Goal: Complete application form

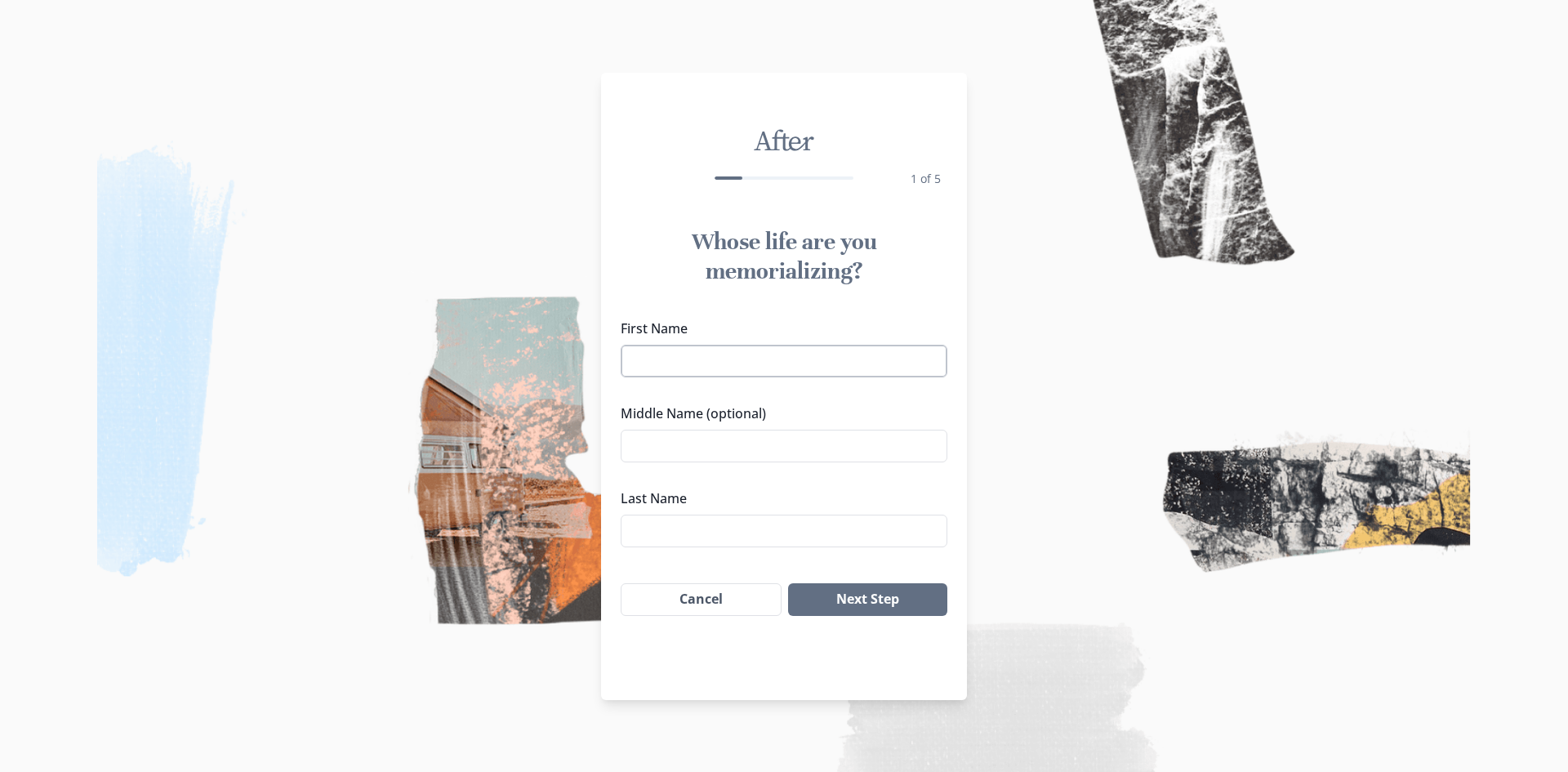
click at [868, 358] on input "First Name" at bounding box center [784, 361] width 327 height 33
type input "[PERSON_NAME]"
click at [811, 532] on input "Last Name" at bounding box center [784, 531] width 327 height 33
type input "[PERSON_NAME]"
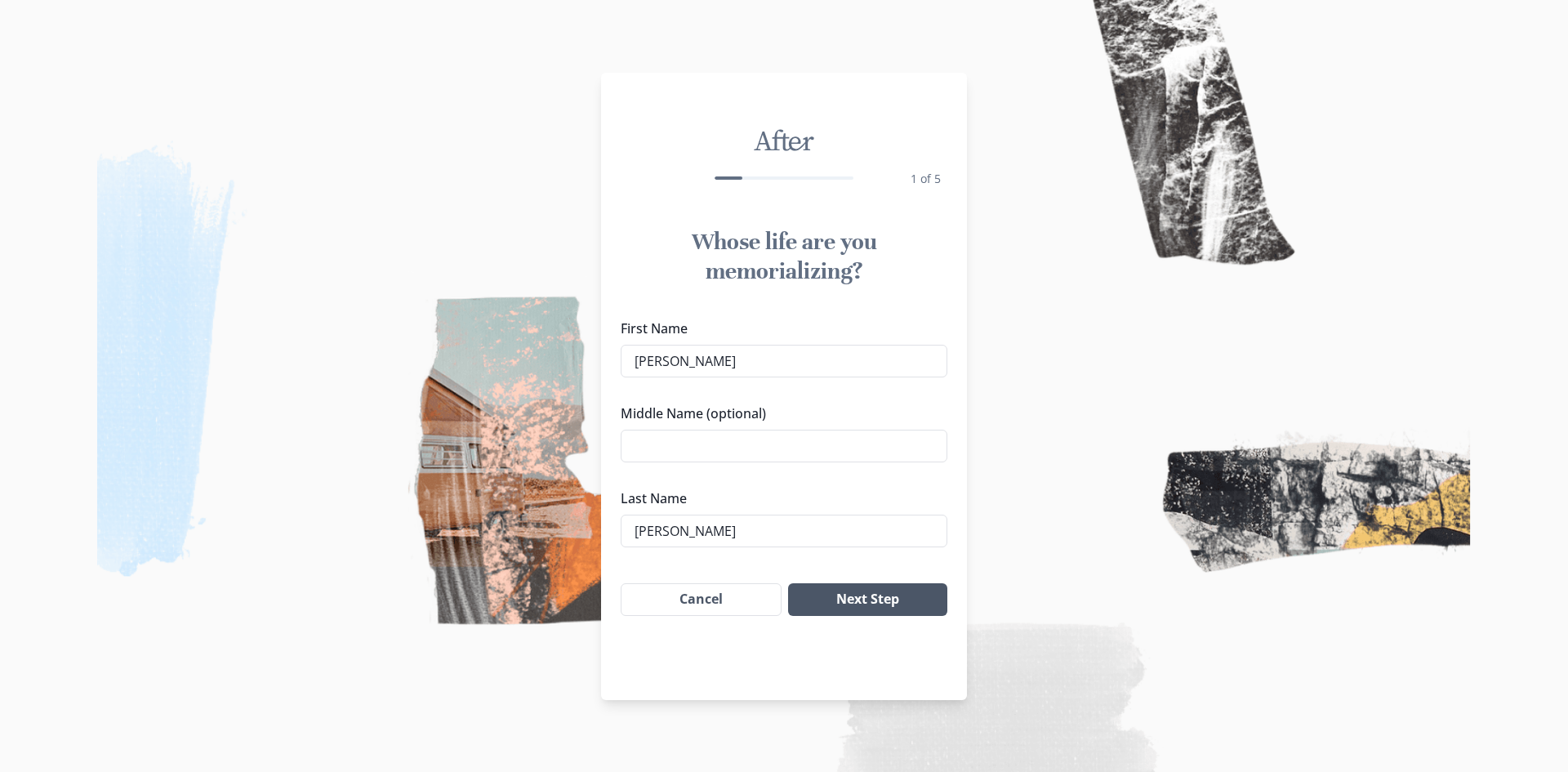
click at [863, 599] on button "Next Step" at bounding box center [868, 599] width 159 height 33
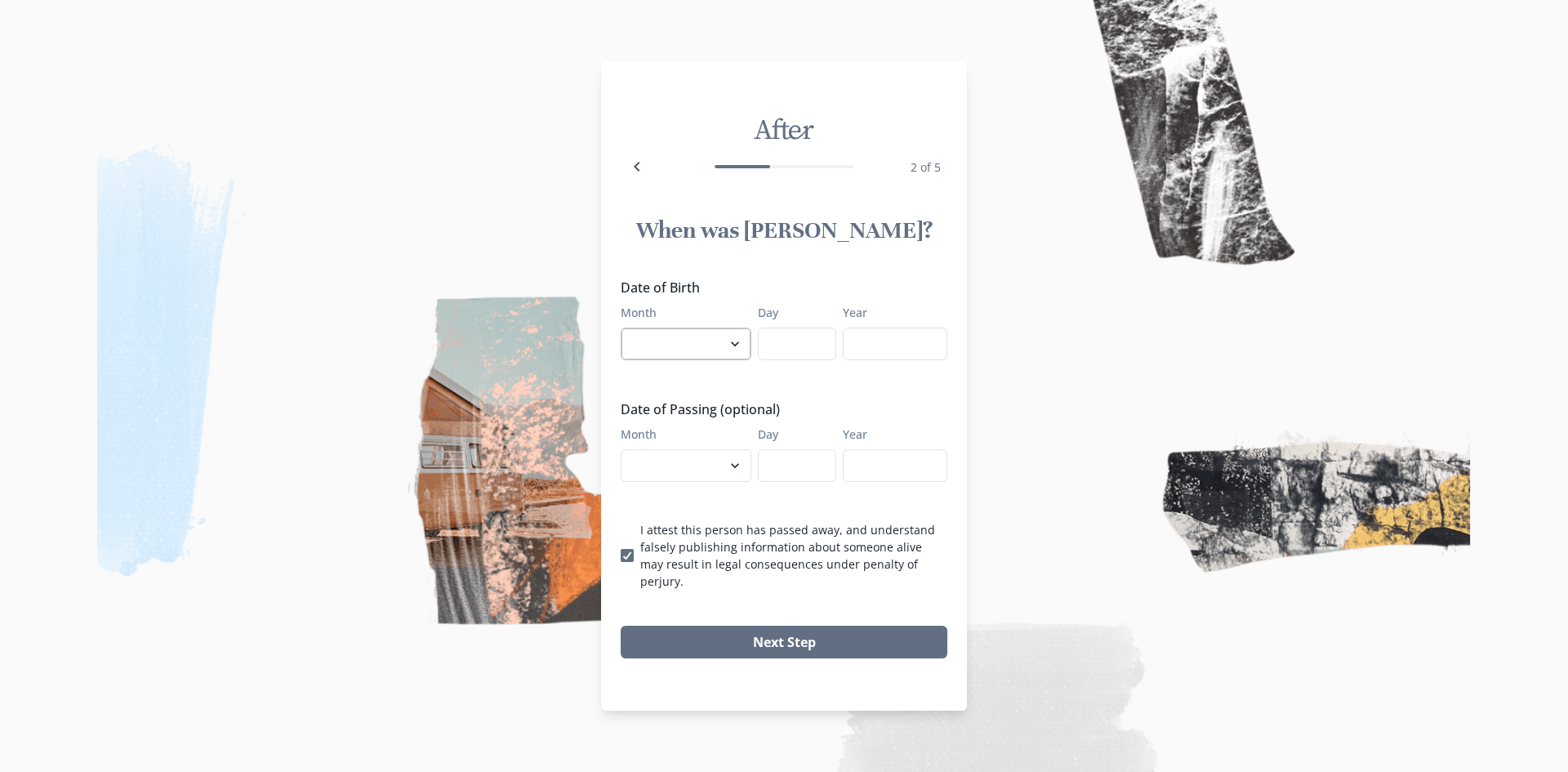
click at [732, 358] on select "January February March April May June July August September October November De…" at bounding box center [685, 343] width 131 height 33
select select "3"
click at [620, 336] on select "January February March April May June July August September October November De…" at bounding box center [685, 343] width 131 height 33
click at [798, 358] on input "Day" at bounding box center [797, 343] width 78 height 33
type input "25"
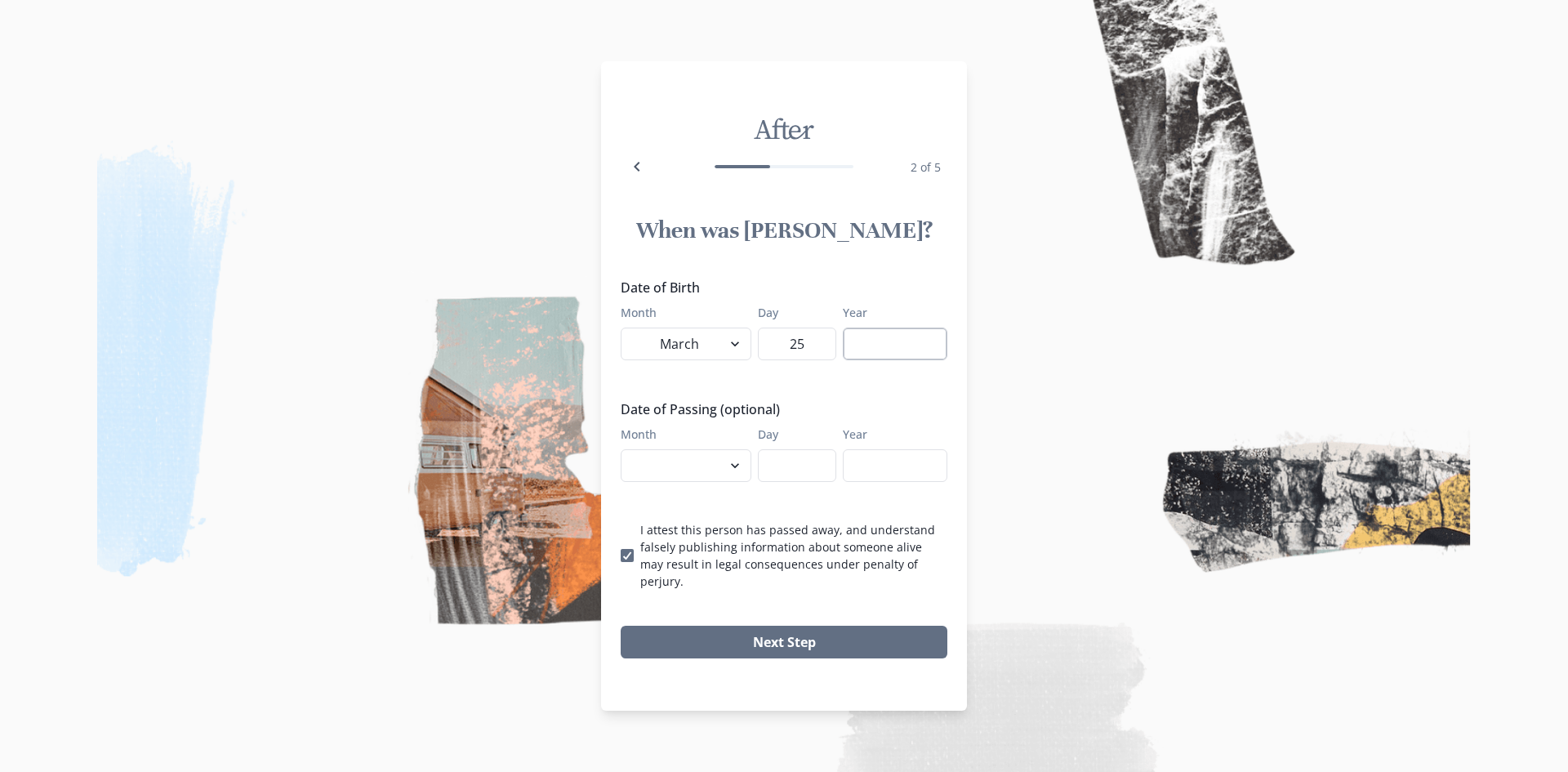
click at [869, 354] on input "Year" at bounding box center [895, 343] width 105 height 33
type input "1975"
click at [668, 463] on select "January February March April May June July August September October November De…" at bounding box center [685, 465] width 131 height 33
select select "8"
click at [620, 458] on select "January February March April May June July August September October November De…" at bounding box center [685, 465] width 131 height 33
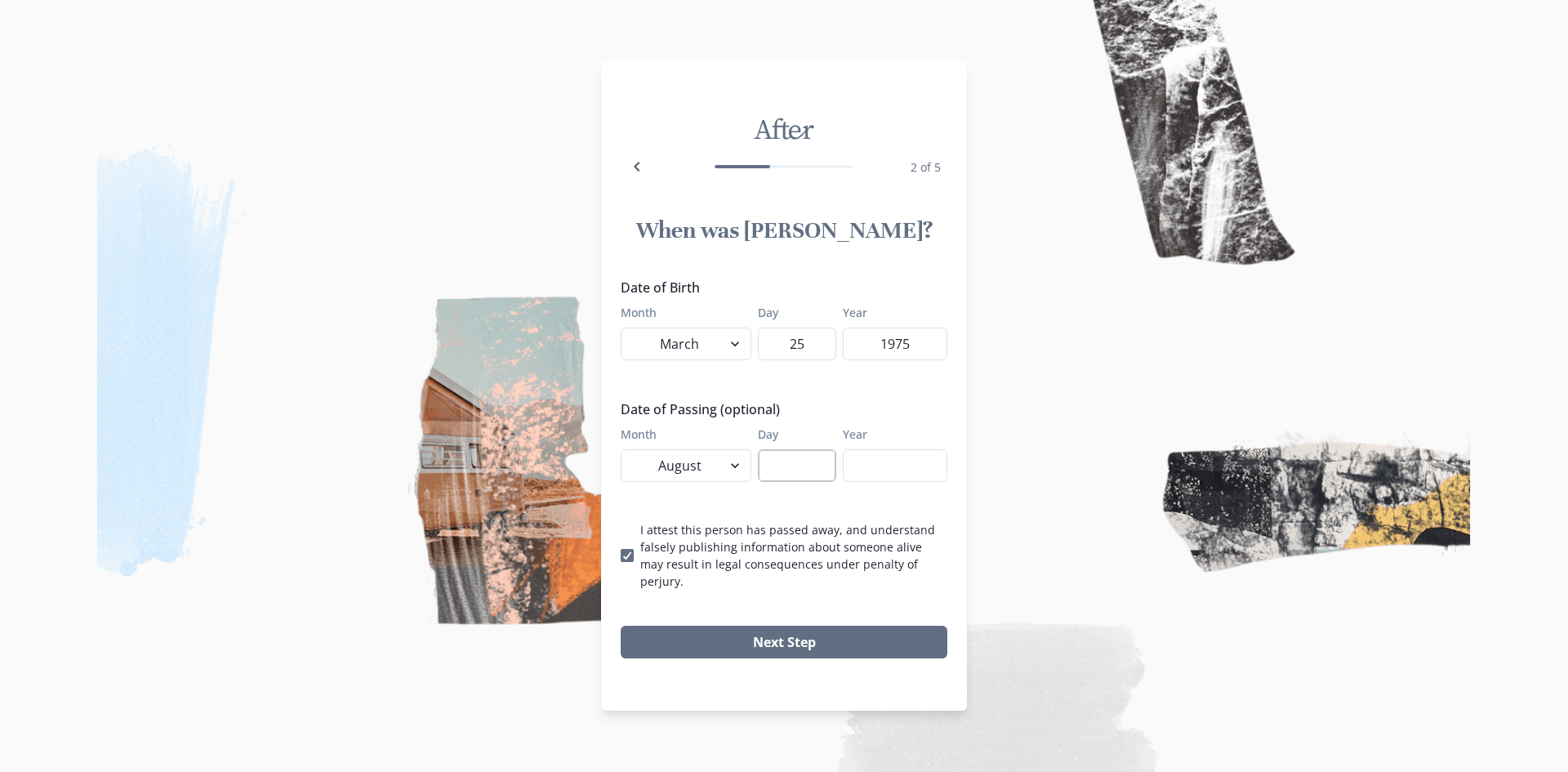
click at [811, 475] on input "Day" at bounding box center [797, 465] width 78 height 33
type input "11"
click at [916, 480] on input "Year" at bounding box center [895, 465] width 105 height 33
type input "2025"
click at [834, 639] on button "Next Step" at bounding box center [784, 642] width 327 height 33
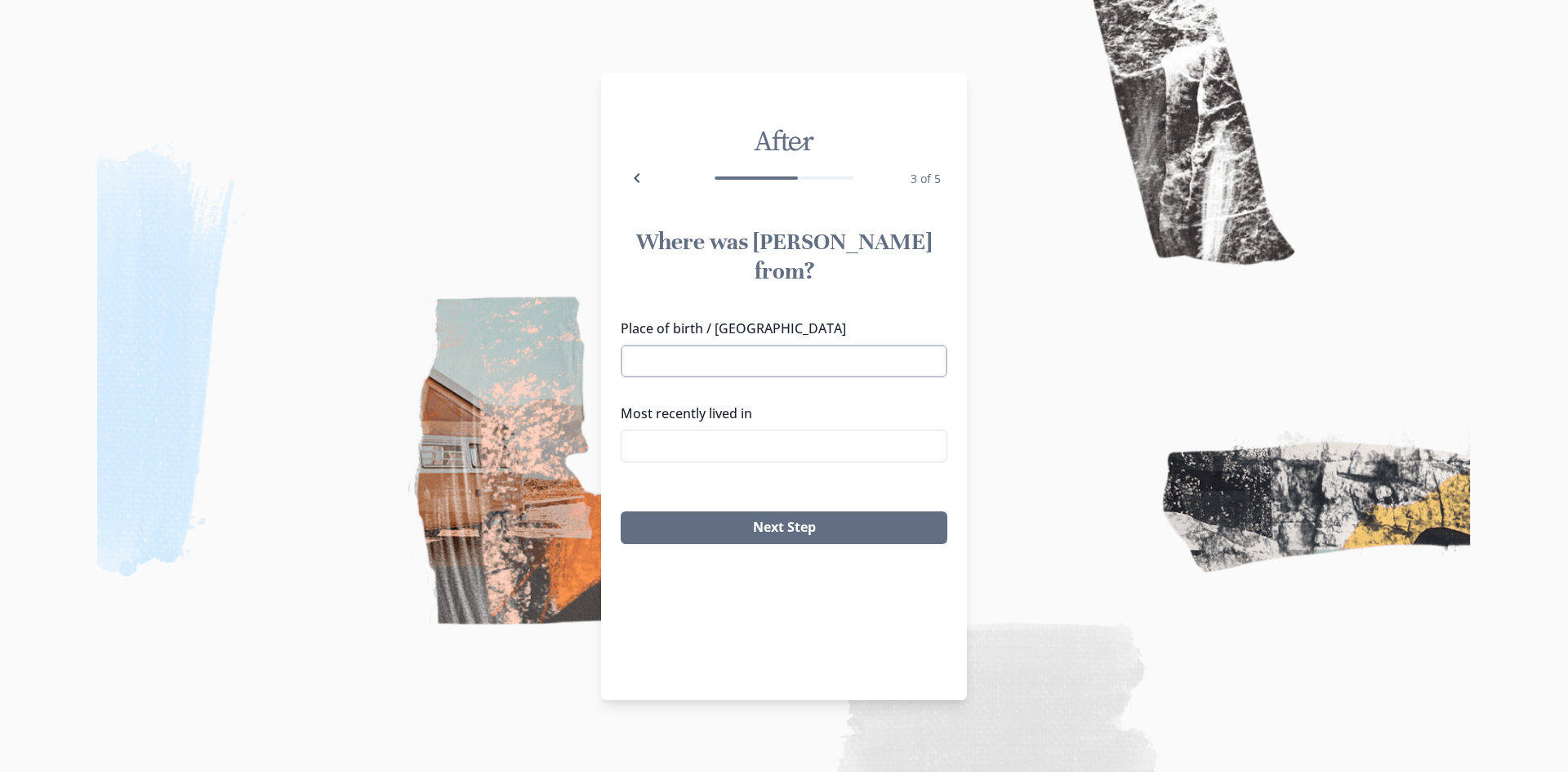
click at [846, 345] on input "Place of birth / [GEOGRAPHIC_DATA]" at bounding box center [784, 361] width 327 height 33
click at [841, 359] on li "Sylmar, [GEOGRAPHIC_DATA], [GEOGRAPHIC_DATA]" at bounding box center [784, 371] width 325 height 45
type input "Sylmar, [GEOGRAPHIC_DATA], [GEOGRAPHIC_DATA]"
click at [771, 430] on input "Most recently lived in" at bounding box center [784, 446] width 327 height 33
click at [768, 452] on li "[GEOGRAPHIC_DATA], [GEOGRAPHIC_DATA]" at bounding box center [784, 446] width 325 height 26
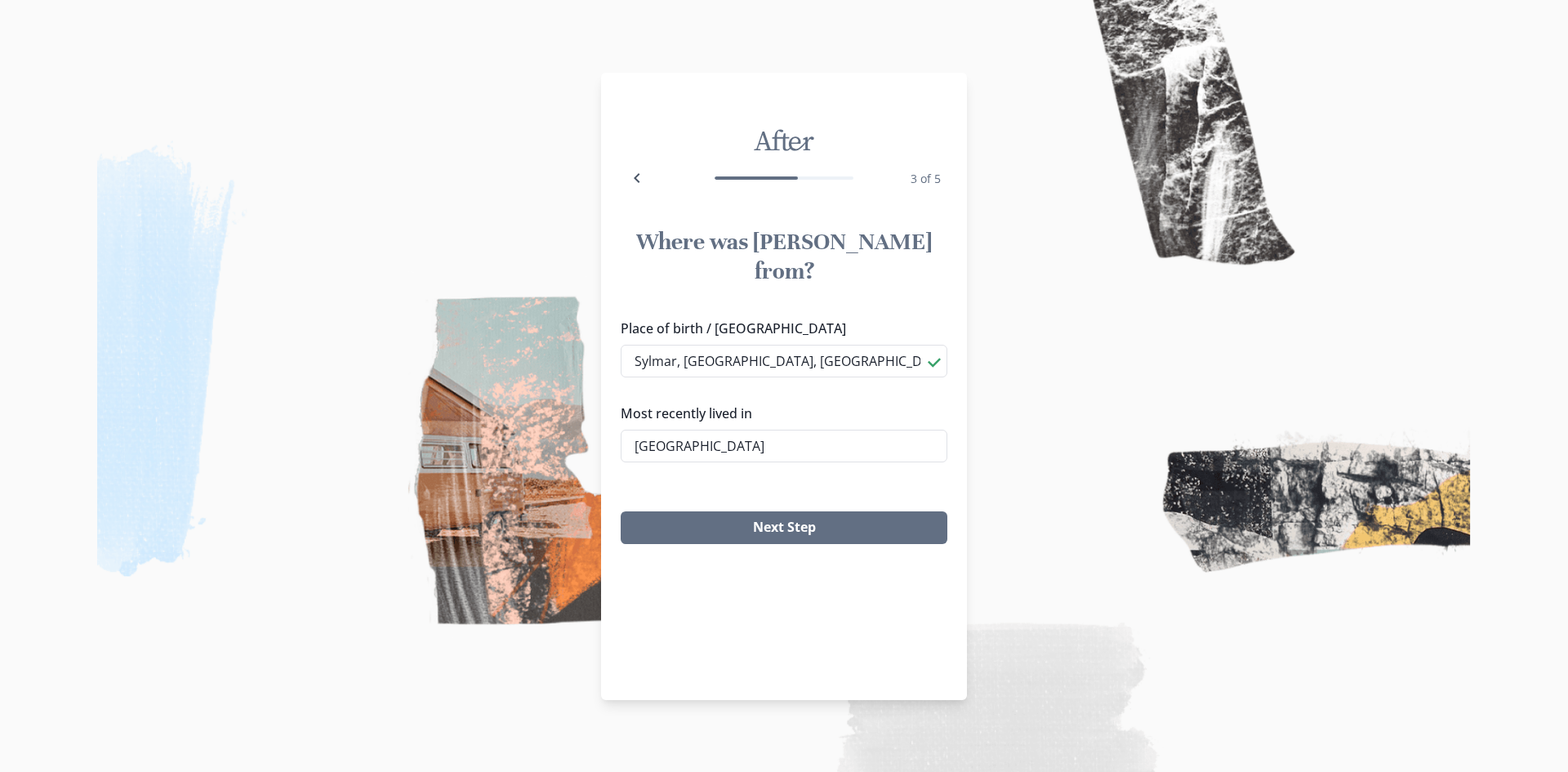
type input "[GEOGRAPHIC_DATA], [GEOGRAPHIC_DATA]"
click at [765, 511] on button "Next Step" at bounding box center [784, 527] width 327 height 33
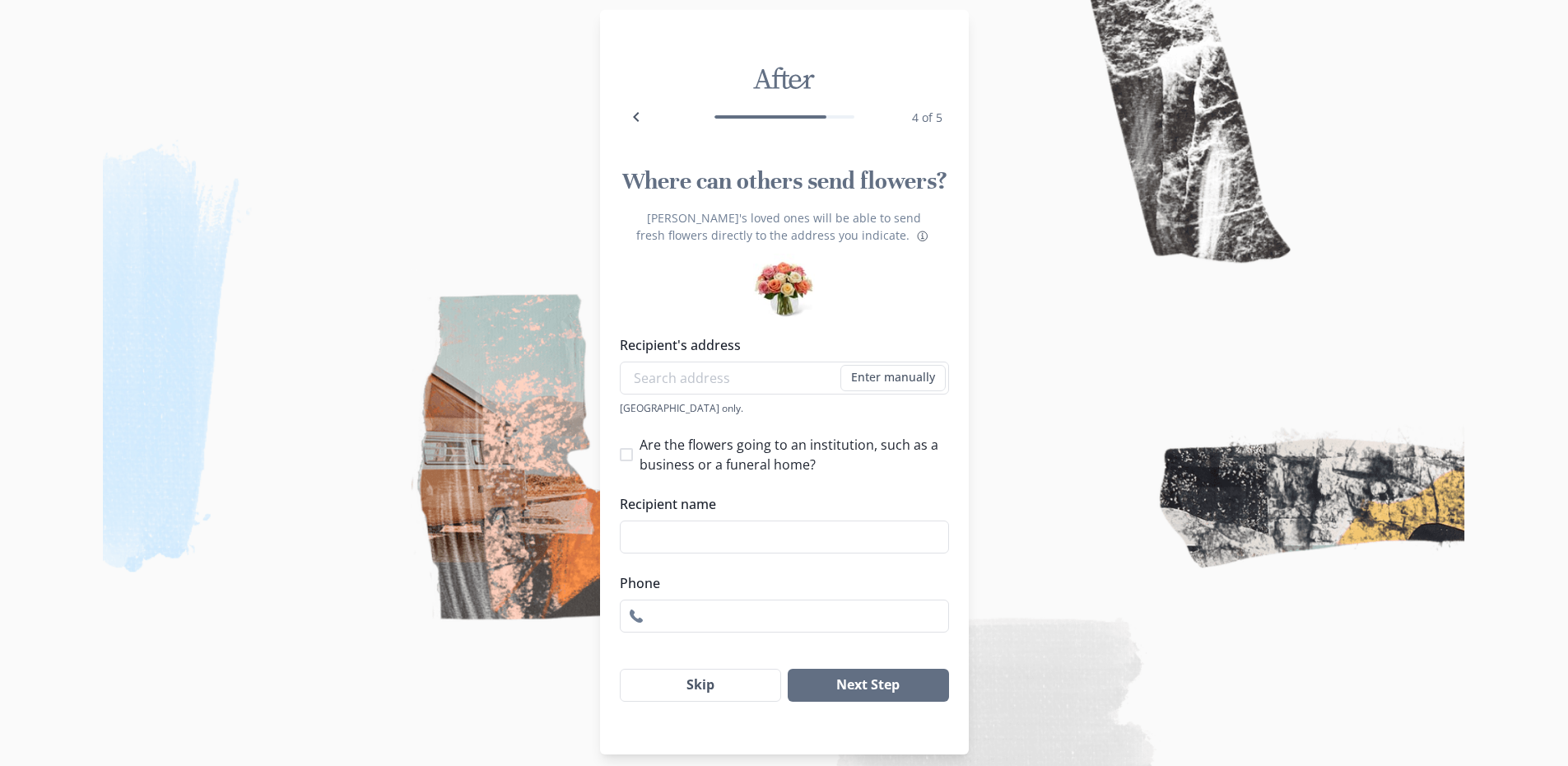
scroll to position [31, 0]
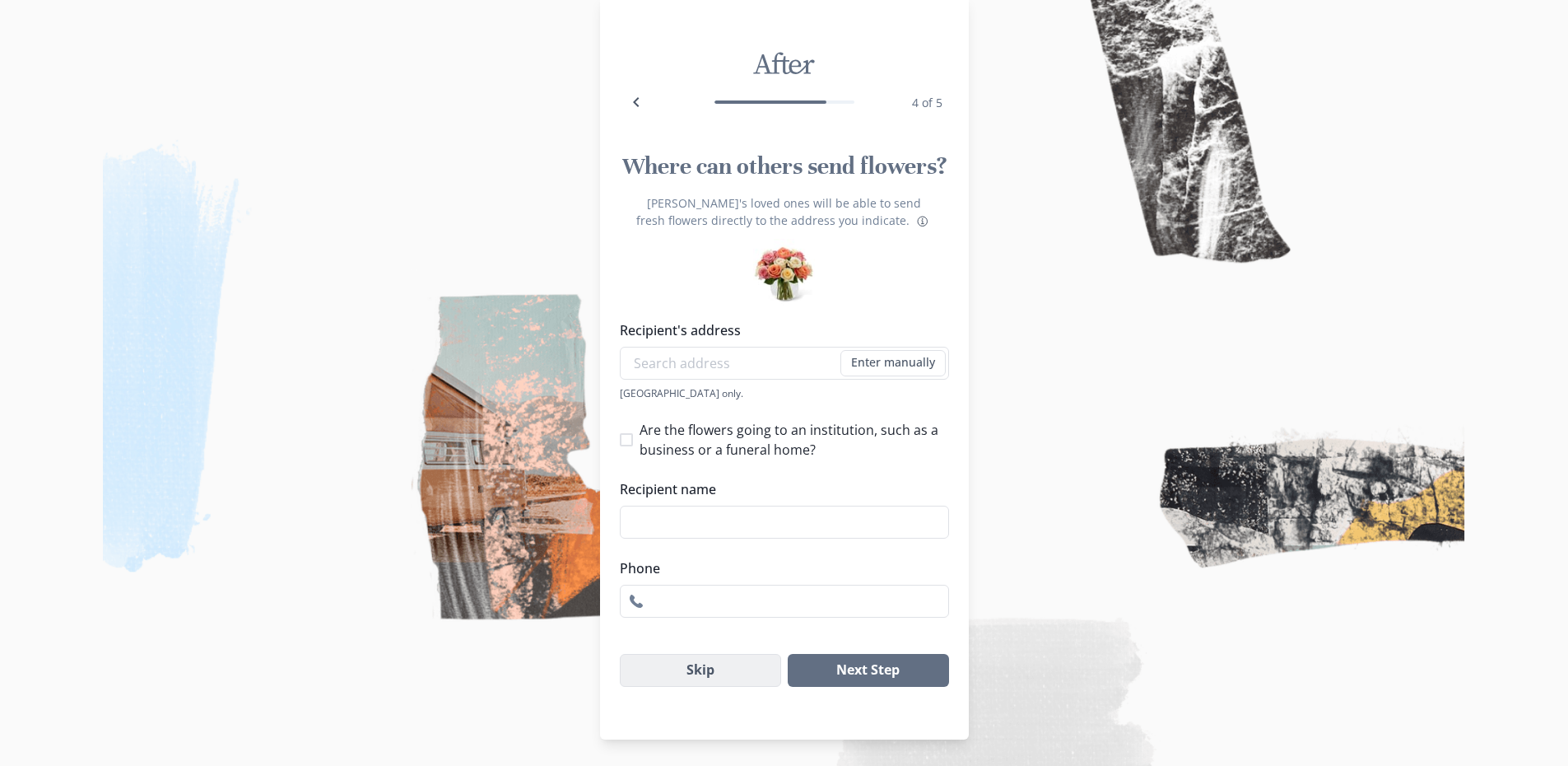
click at [725, 672] on button "Skip" at bounding box center [700, 670] width 162 height 33
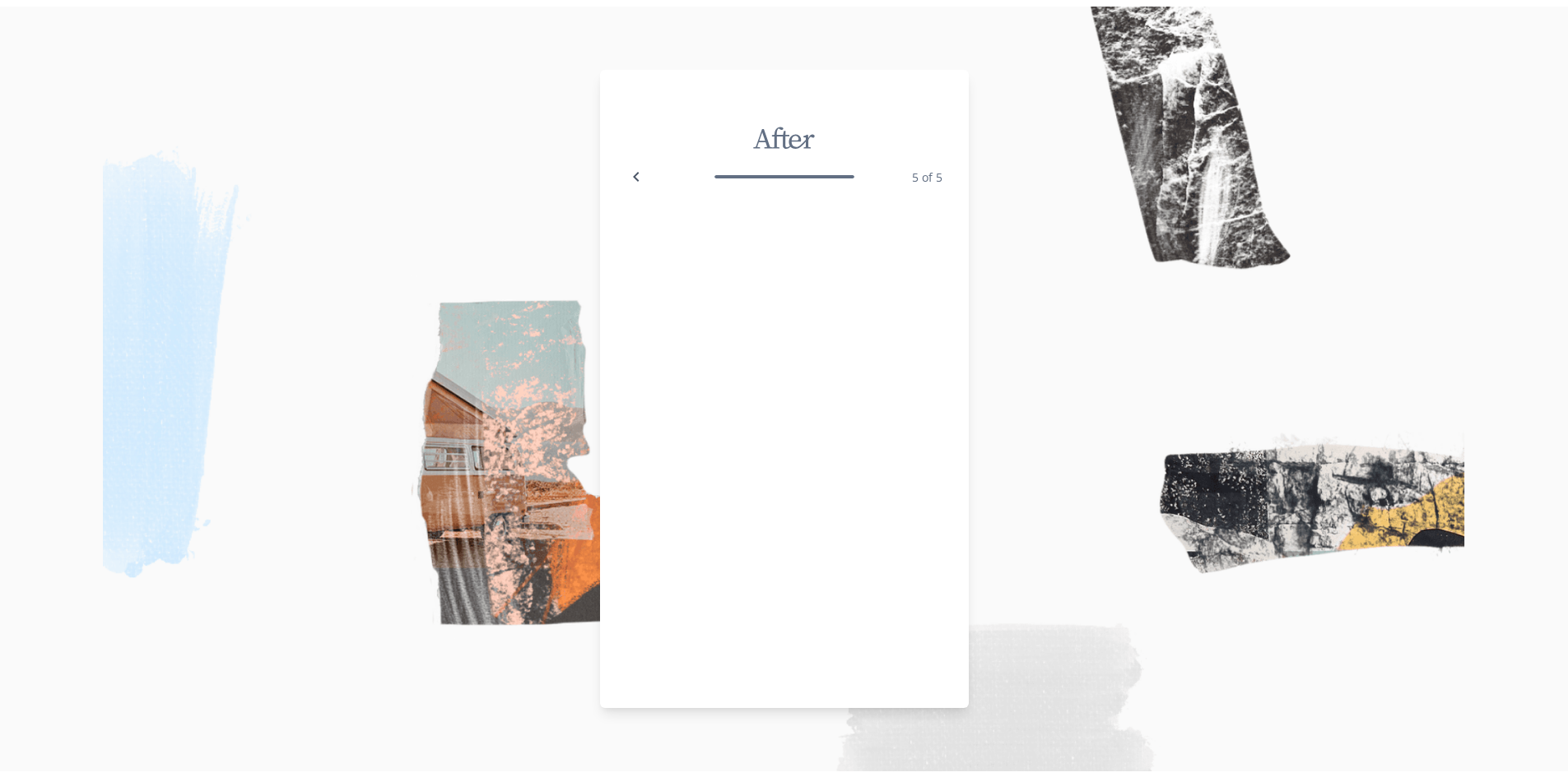
scroll to position [0, 0]
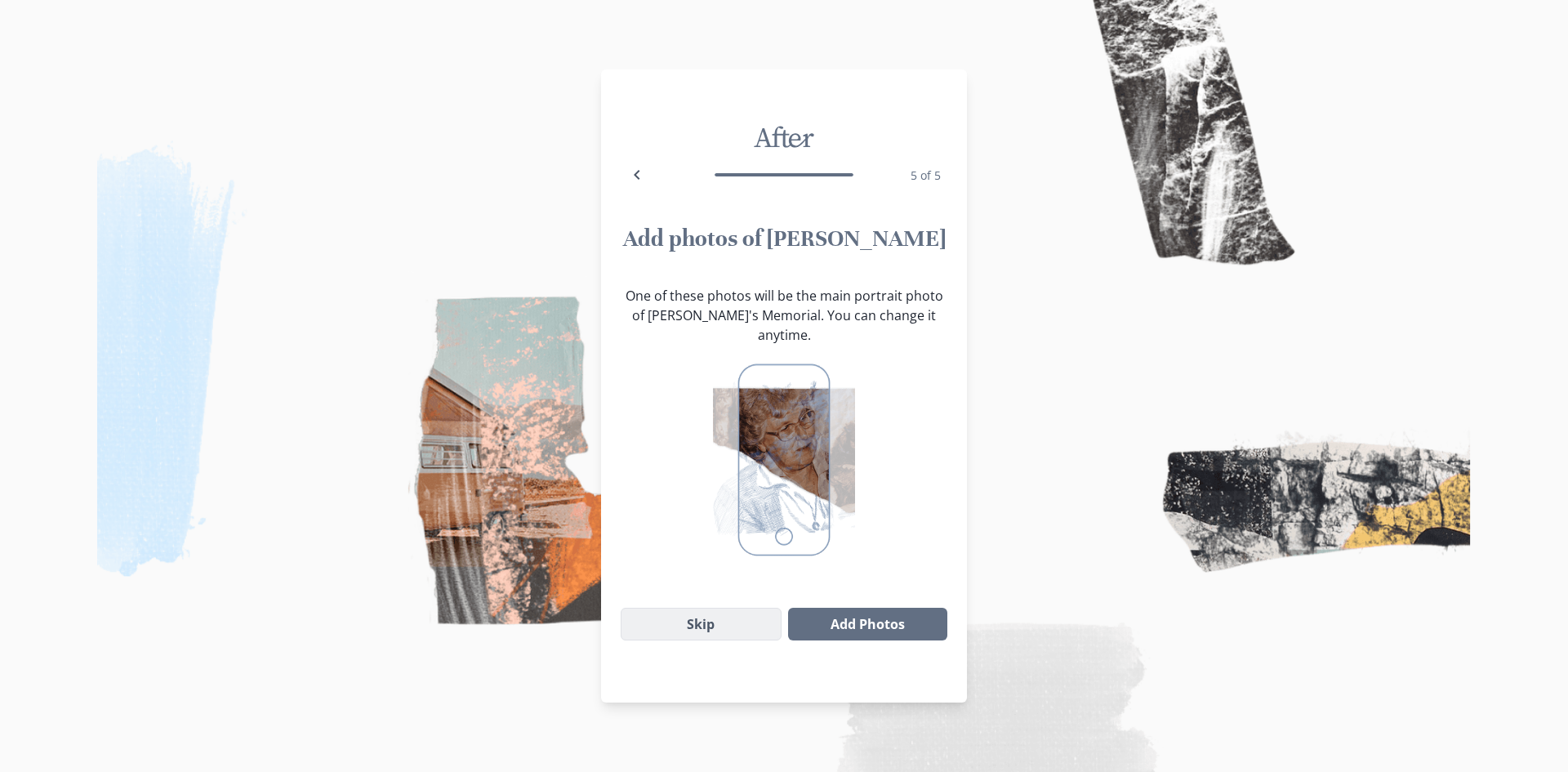
click at [724, 610] on button "Skip" at bounding box center [700, 624] width 161 height 33
